Goal: Transaction & Acquisition: Download file/media

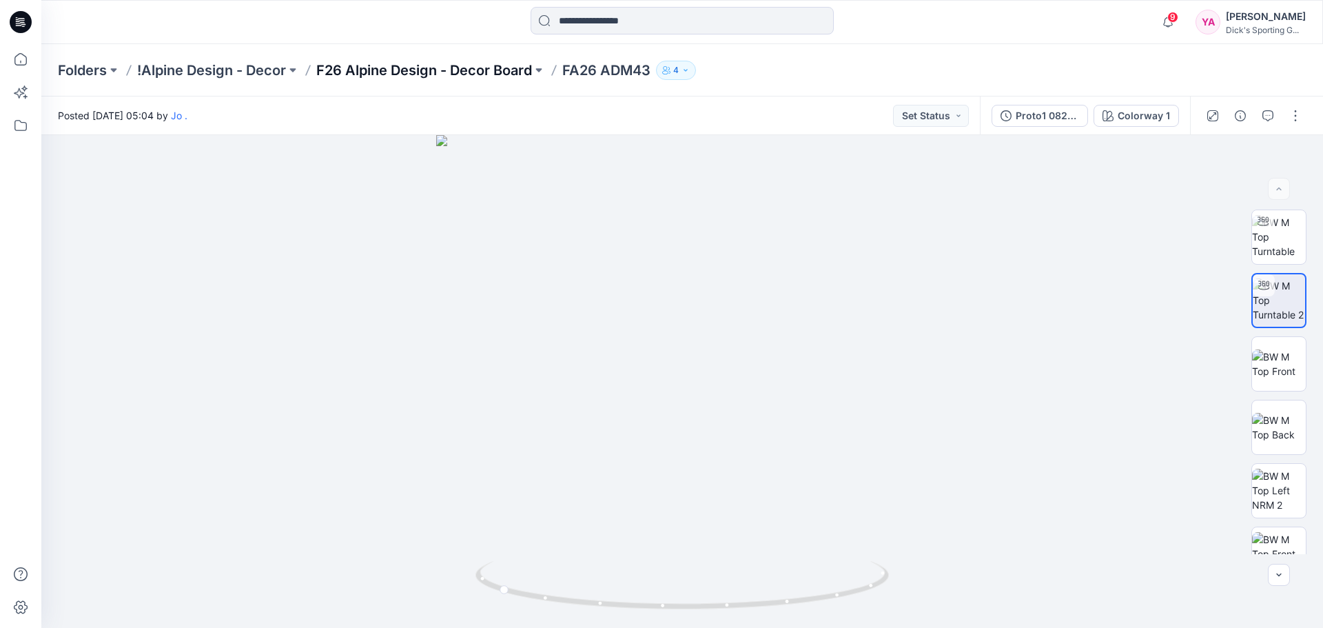
click at [356, 73] on p "F26 Alpine Design - Decor Board" at bounding box center [424, 70] width 216 height 19
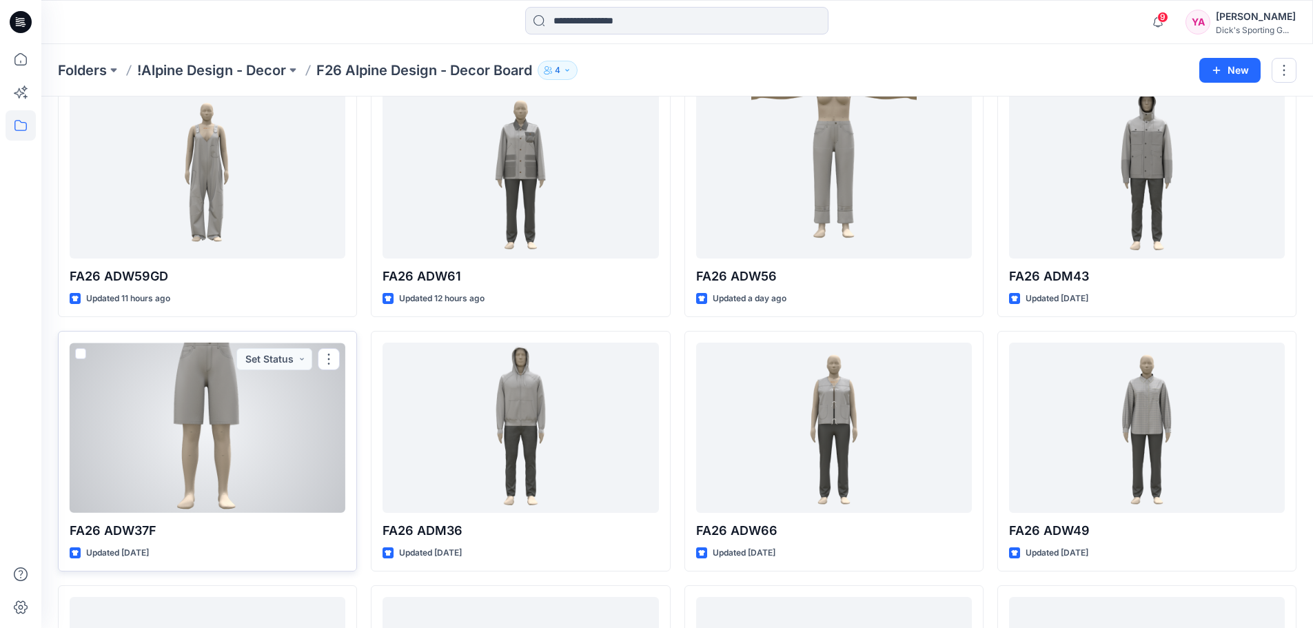
scroll to position [69, 0]
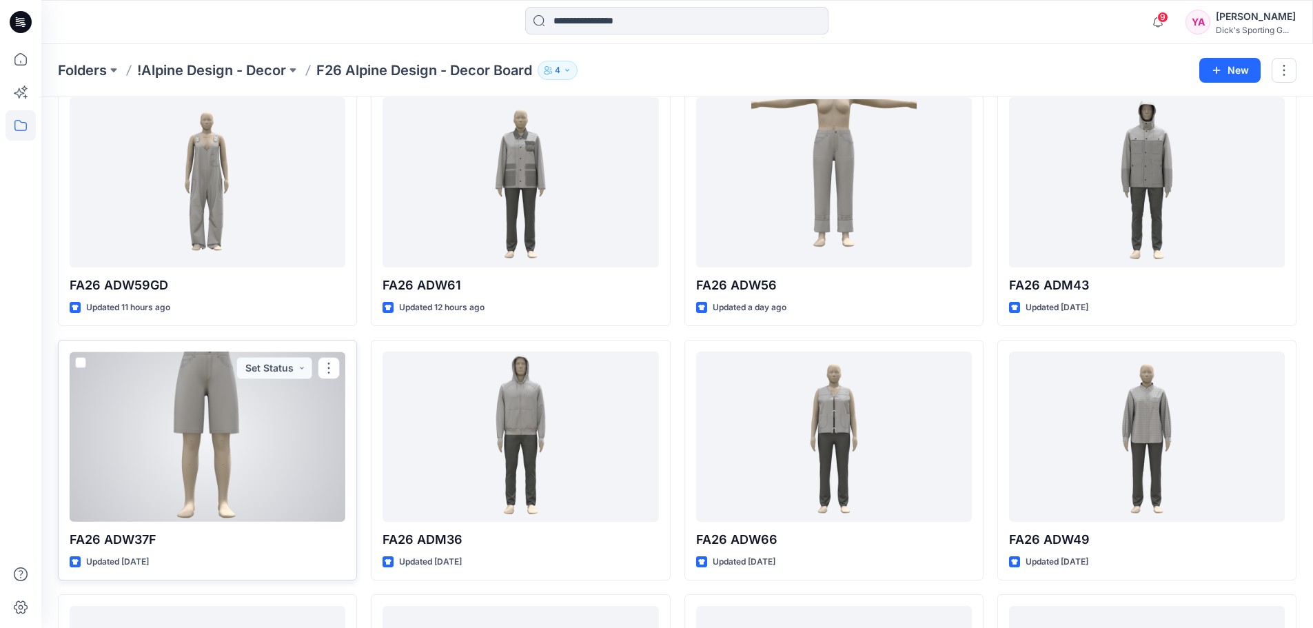
click at [302, 489] on div at bounding box center [208, 437] width 276 height 170
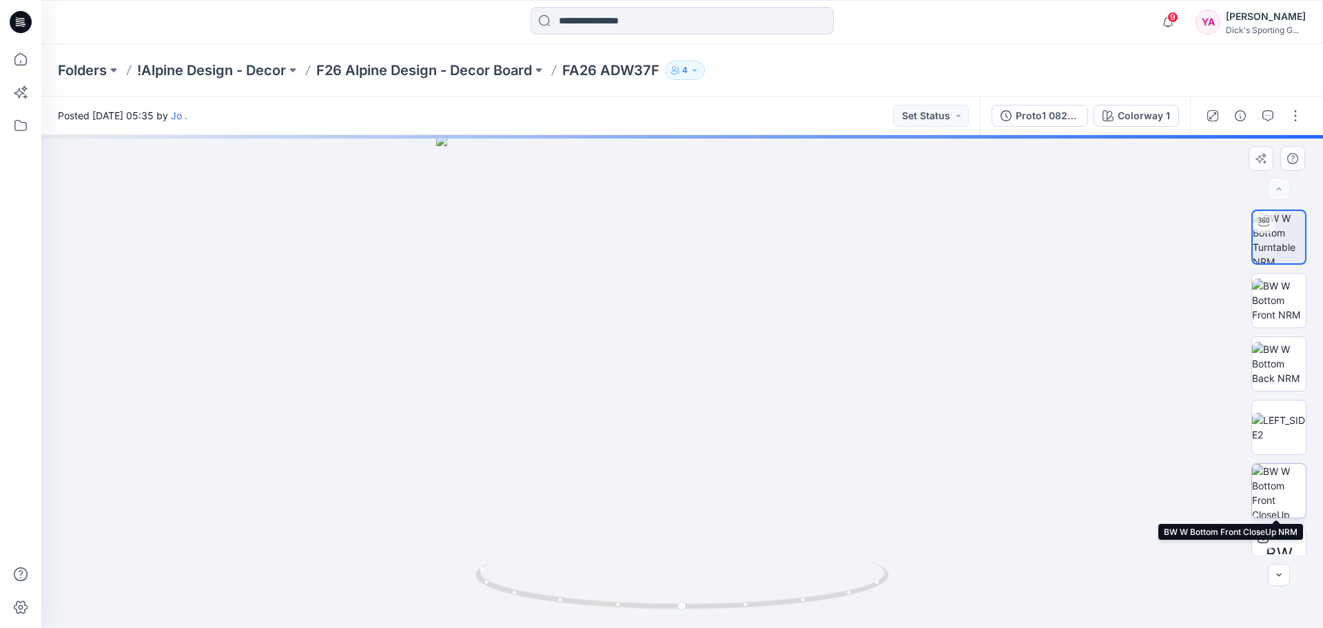
click at [1292, 485] on img at bounding box center [1279, 491] width 54 height 54
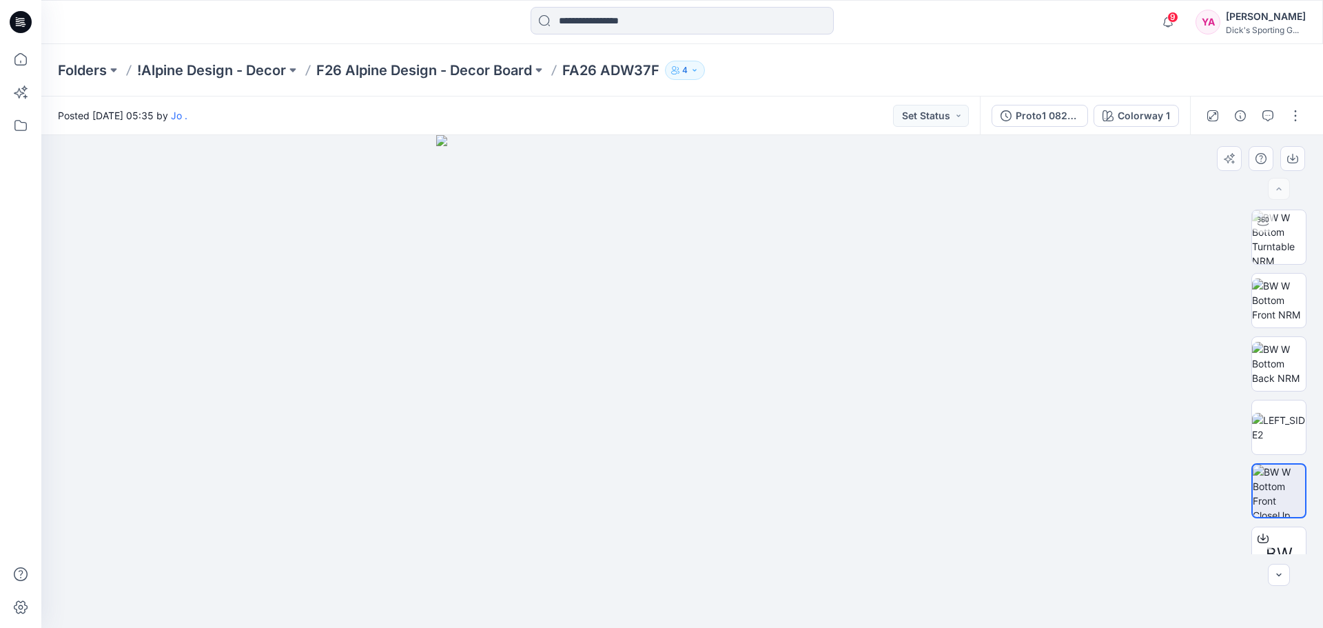
drag, startPoint x: 804, startPoint y: 445, endPoint x: 702, endPoint y: 458, distance: 102.8
click at [702, 458] on img at bounding box center [682, 381] width 493 height 493
click at [1265, 231] on div at bounding box center [1263, 221] width 22 height 22
drag, startPoint x: 665, startPoint y: 604, endPoint x: 766, endPoint y: 570, distance: 106.4
click at [766, 570] on icon at bounding box center [684, 587] width 417 height 52
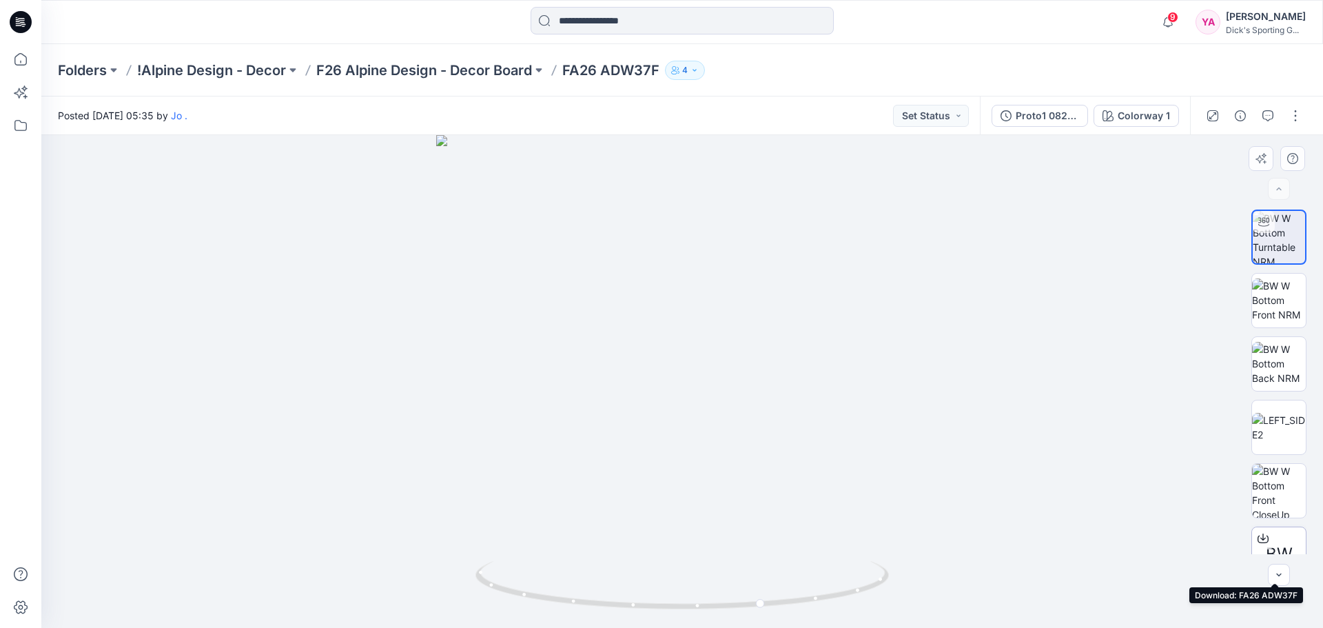
click at [1264, 537] on icon at bounding box center [1263, 538] width 11 height 11
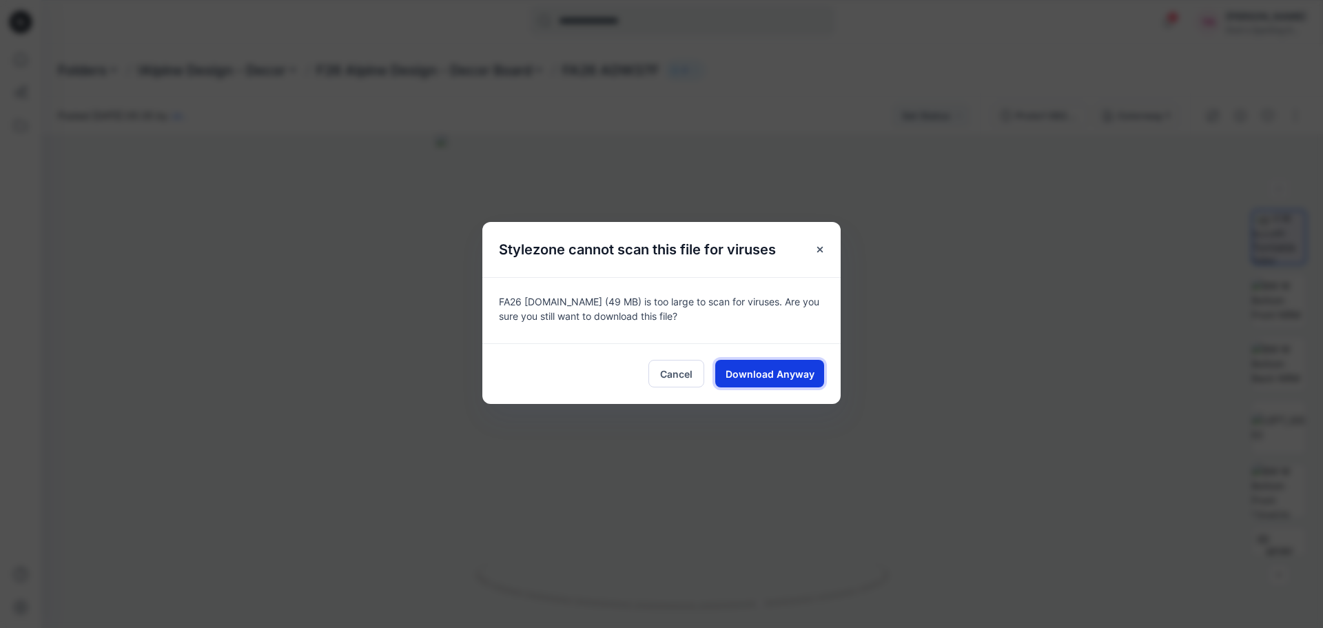
click at [784, 376] on span "Download Anyway" at bounding box center [770, 374] width 89 height 14
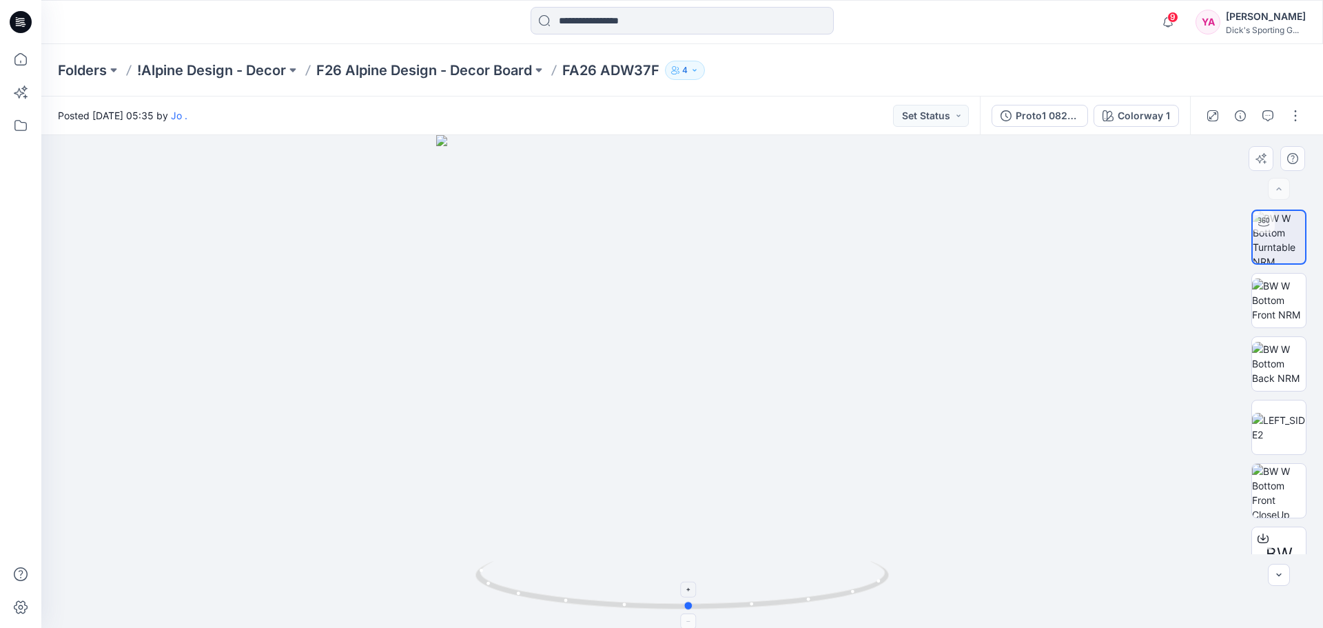
drag, startPoint x: 744, startPoint y: 607, endPoint x: 693, endPoint y: 574, distance: 60.4
click at [693, 574] on icon at bounding box center [684, 587] width 417 height 52
drag, startPoint x: 691, startPoint y: 608, endPoint x: 604, endPoint y: 578, distance: 92.4
click at [604, 578] on icon at bounding box center [684, 587] width 417 height 52
